Goal: Find specific page/section: Find specific page/section

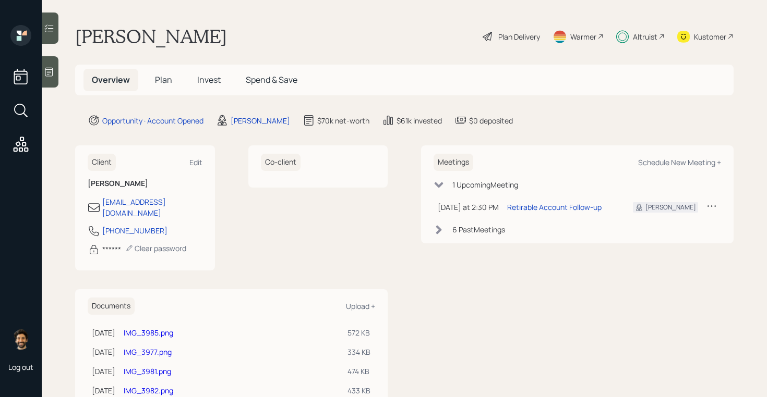
click at [159, 81] on span "Plan" at bounding box center [163, 79] width 17 height 11
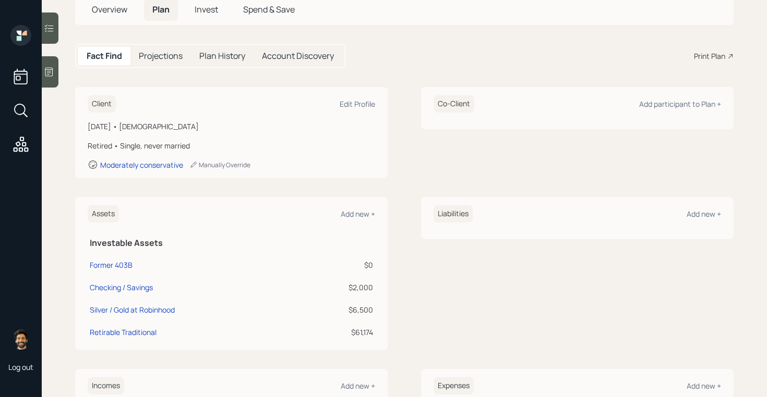
scroll to position [72, 0]
